Goal: Task Accomplishment & Management: Manage account settings

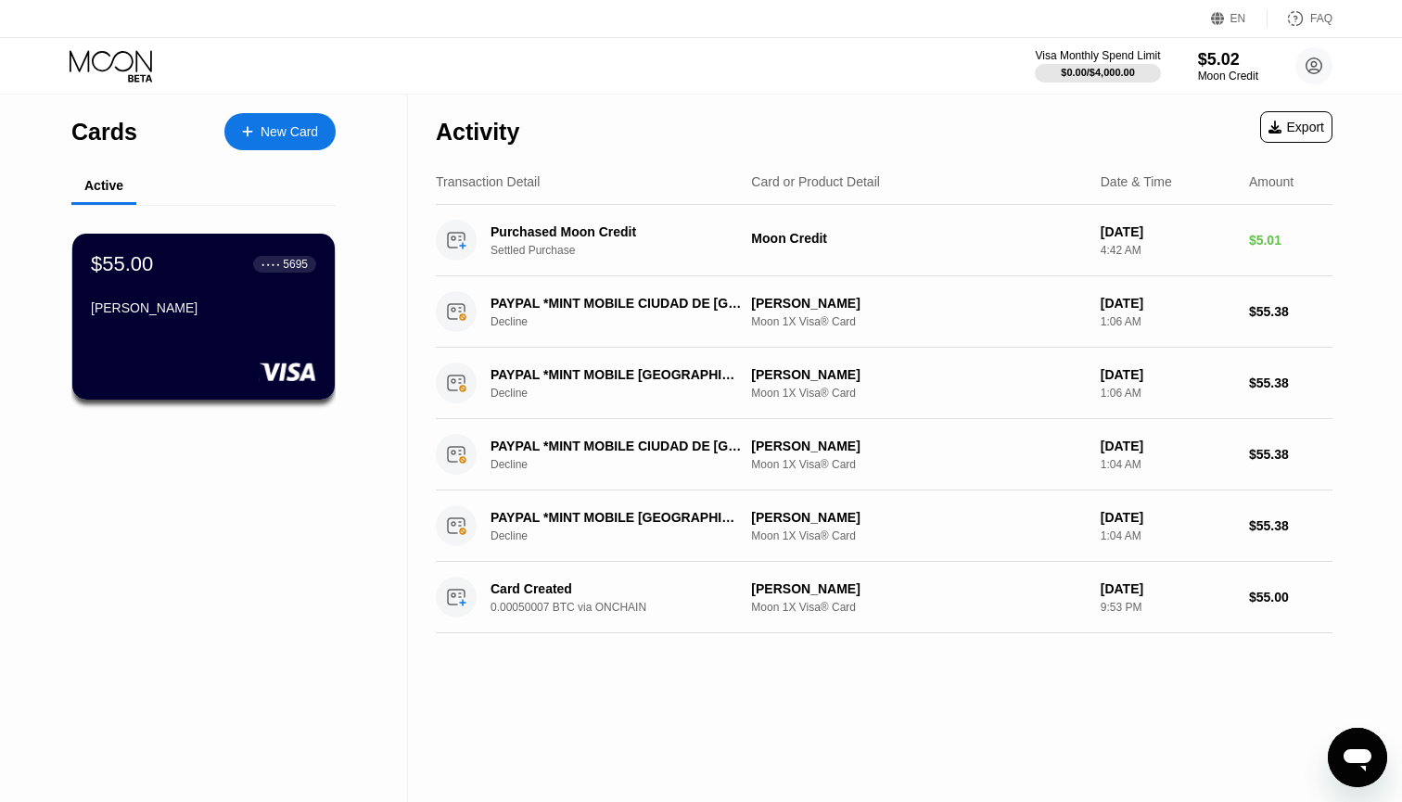
click at [114, 56] on icon at bounding box center [113, 66] width 86 height 32
click at [276, 311] on div "[PERSON_NAME]" at bounding box center [203, 307] width 227 height 15
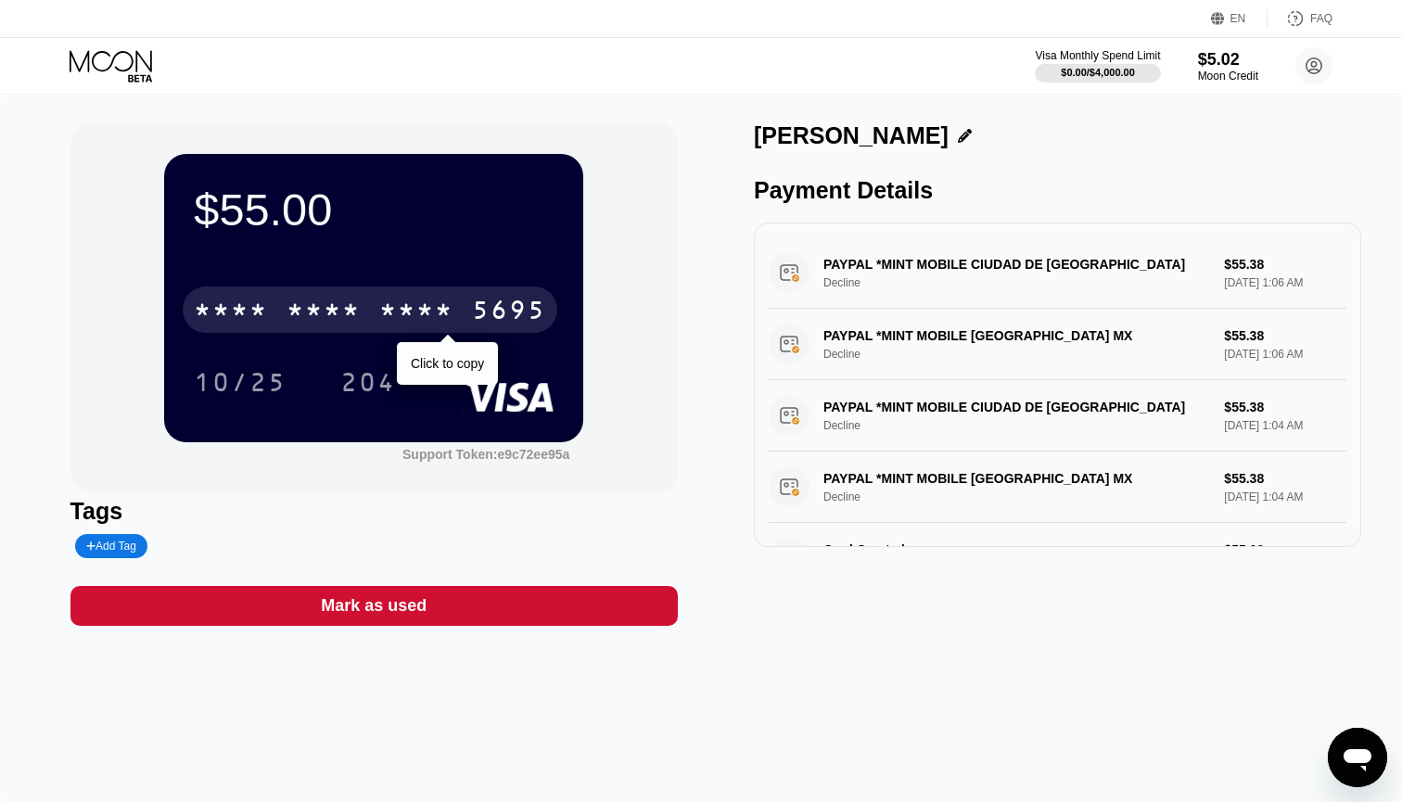
click at [366, 324] on div "* * * * * * * * * * * * 5695" at bounding box center [370, 309] width 374 height 46
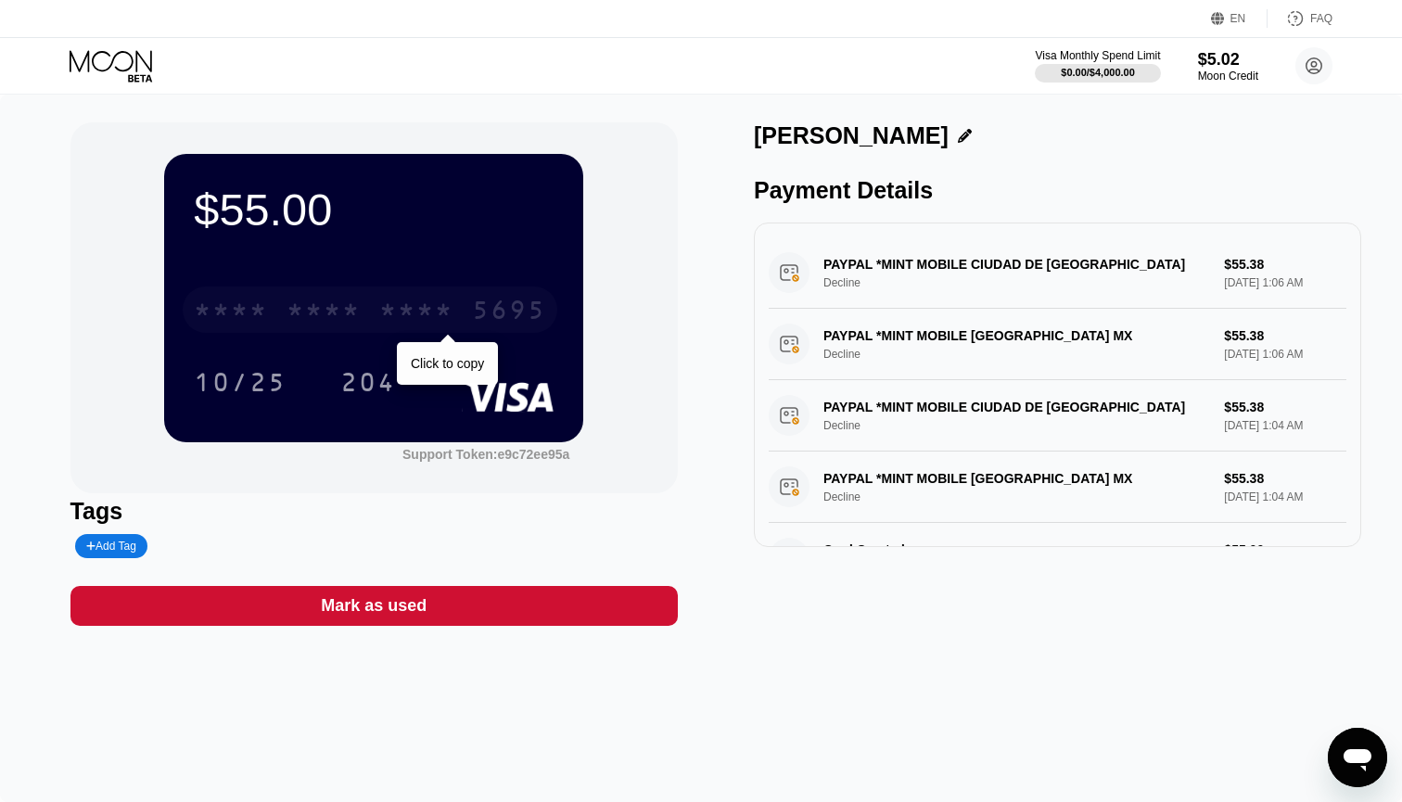
click at [450, 323] on div "* * * *" at bounding box center [416, 313] width 74 height 30
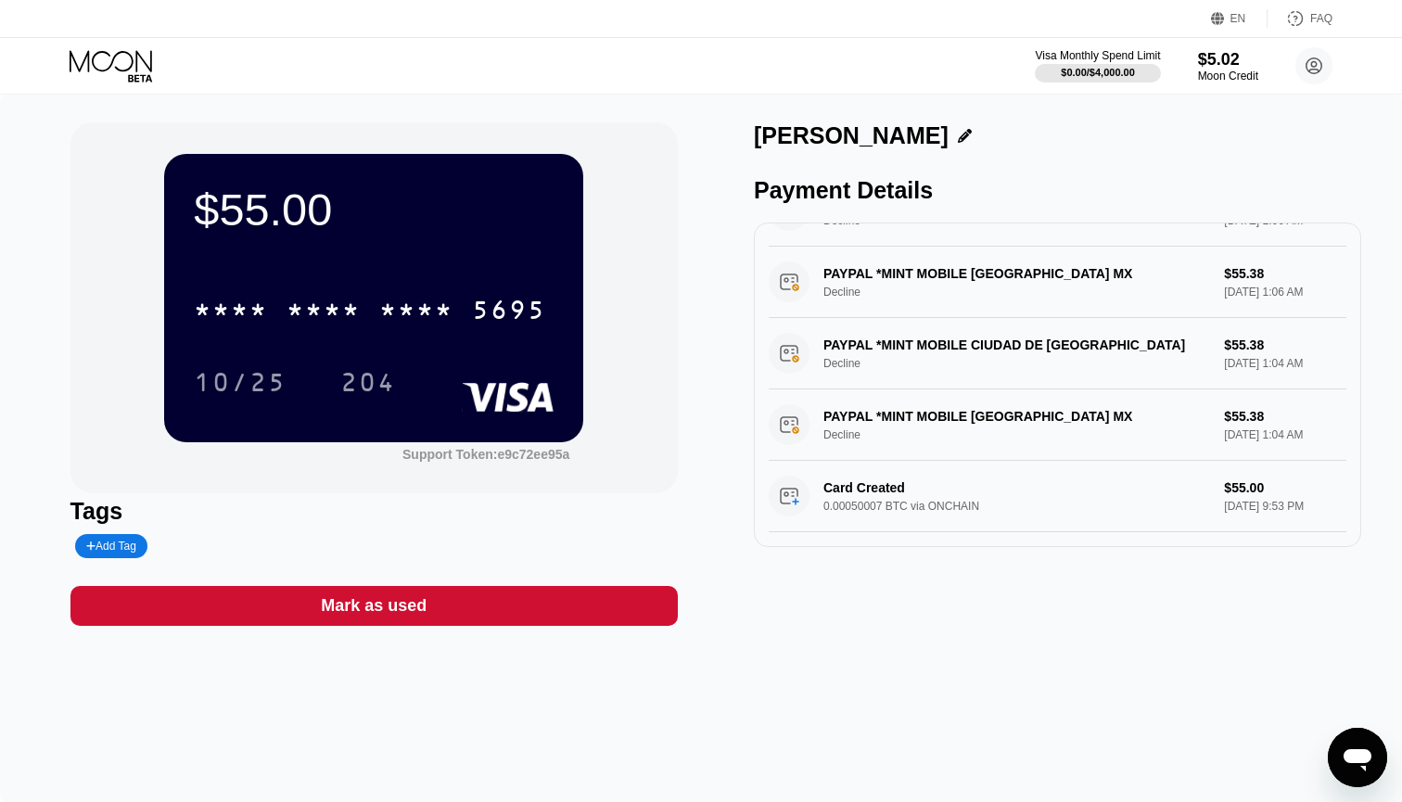
click at [110, 61] on icon at bounding box center [113, 66] width 86 height 32
